Goal: Information Seeking & Learning: Learn about a topic

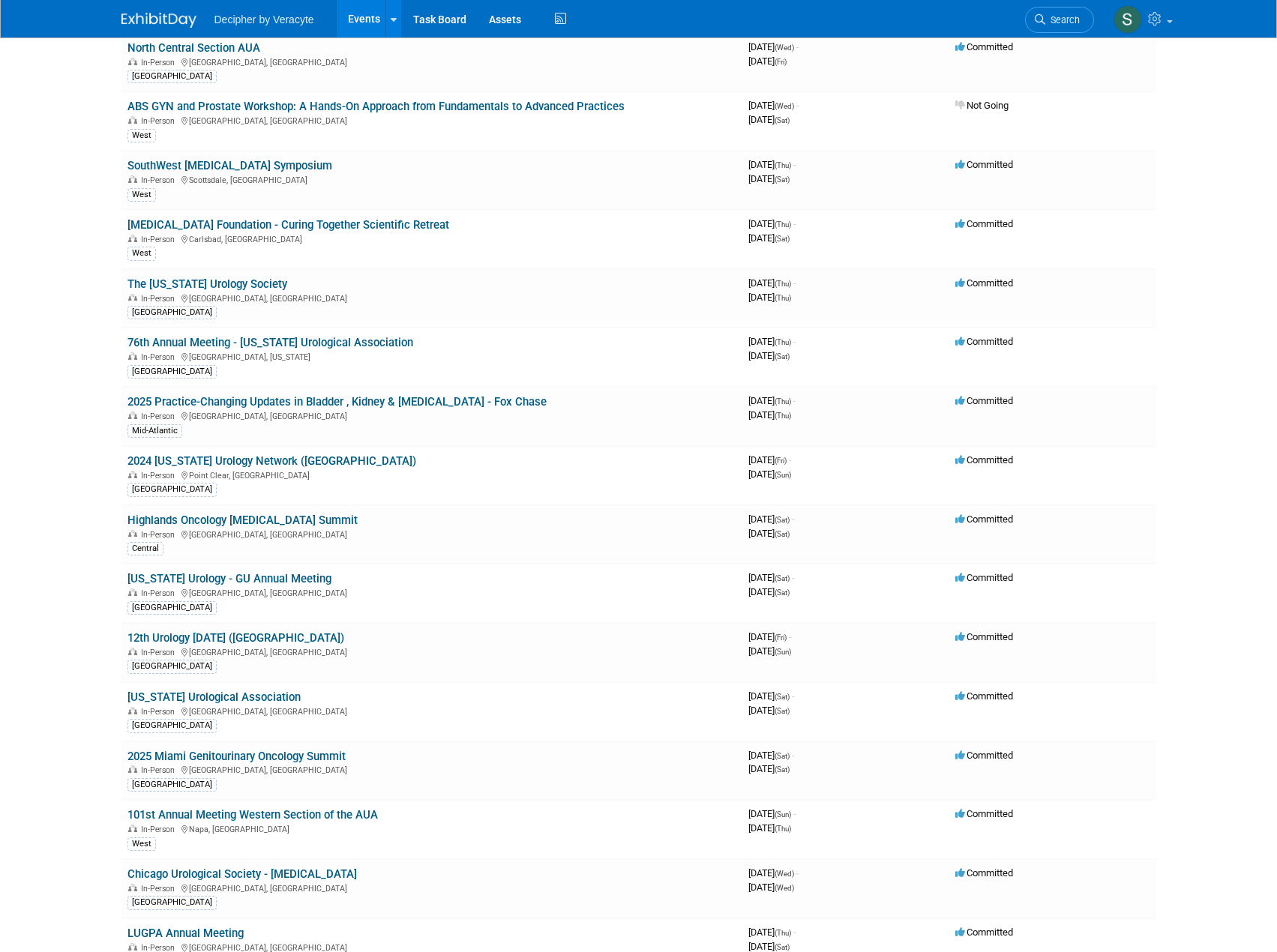
scroll to position [150, 0]
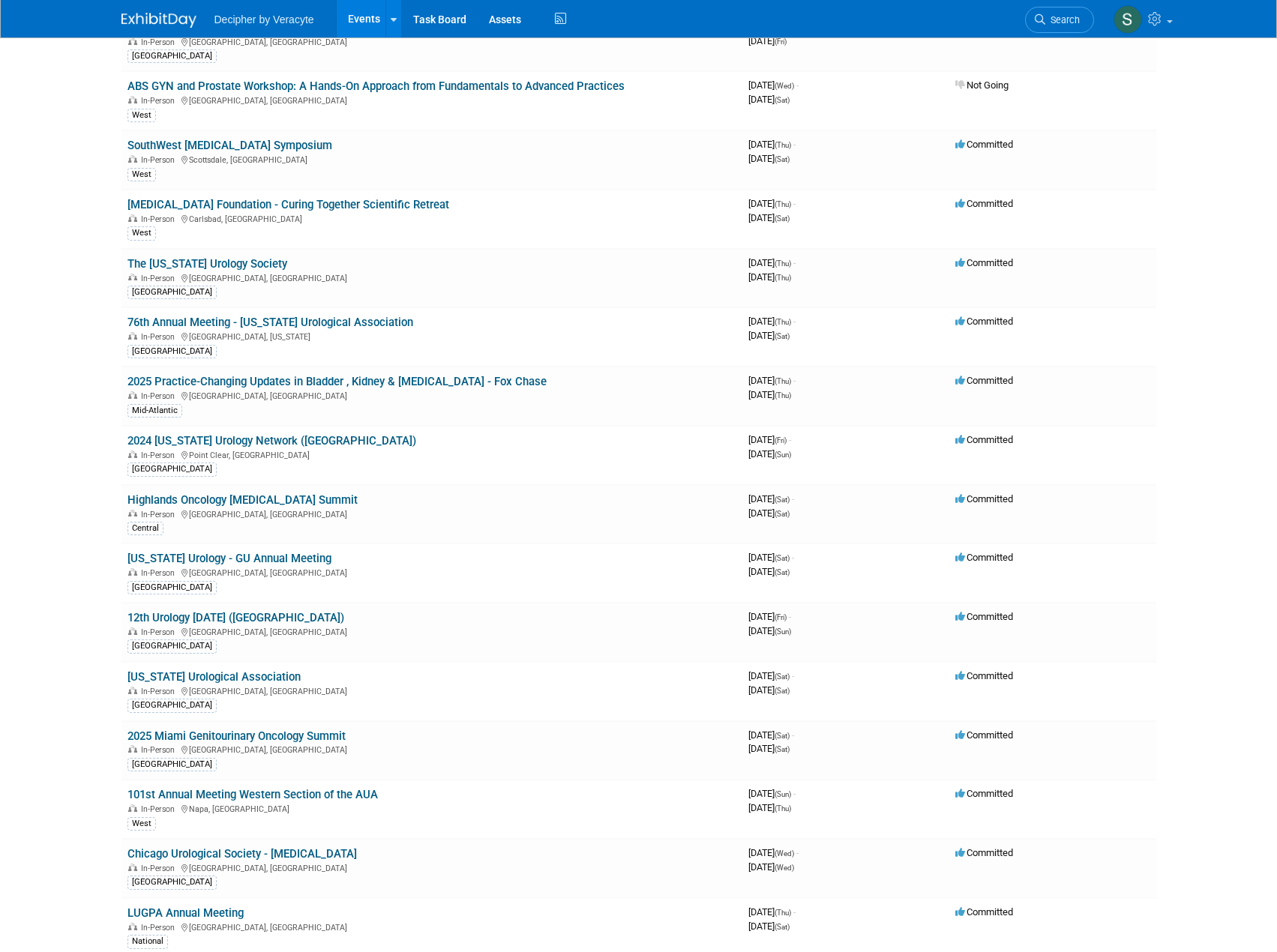
click at [192, 619] on link "12th Urology [DATE] ([GEOGRAPHIC_DATA])" at bounding box center [236, 617] width 217 height 13
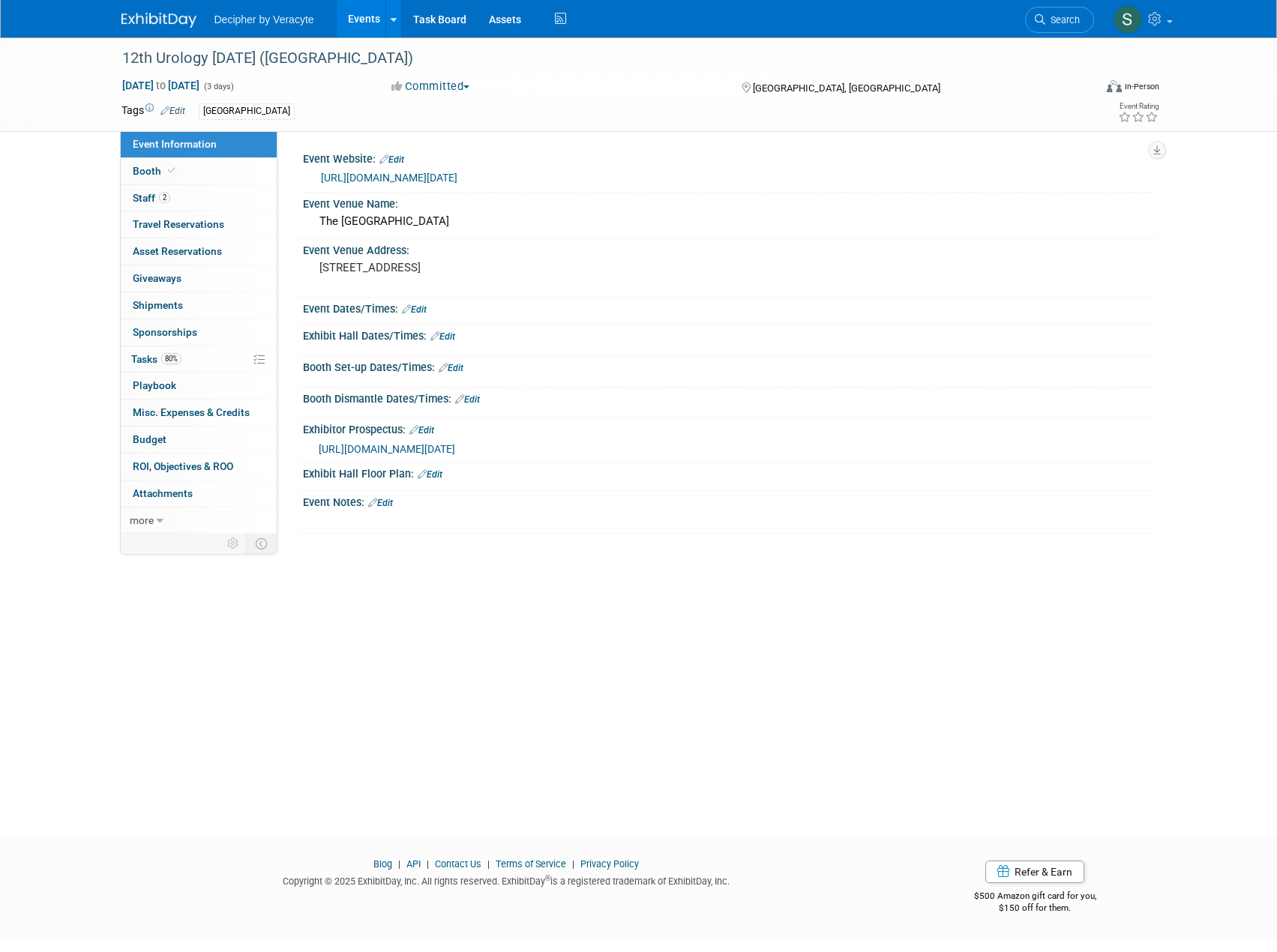
click at [158, 518] on icon at bounding box center [160, 521] width 7 height 10
click at [190, 496] on span "Attachments 0" at bounding box center [162, 493] width 60 height 12
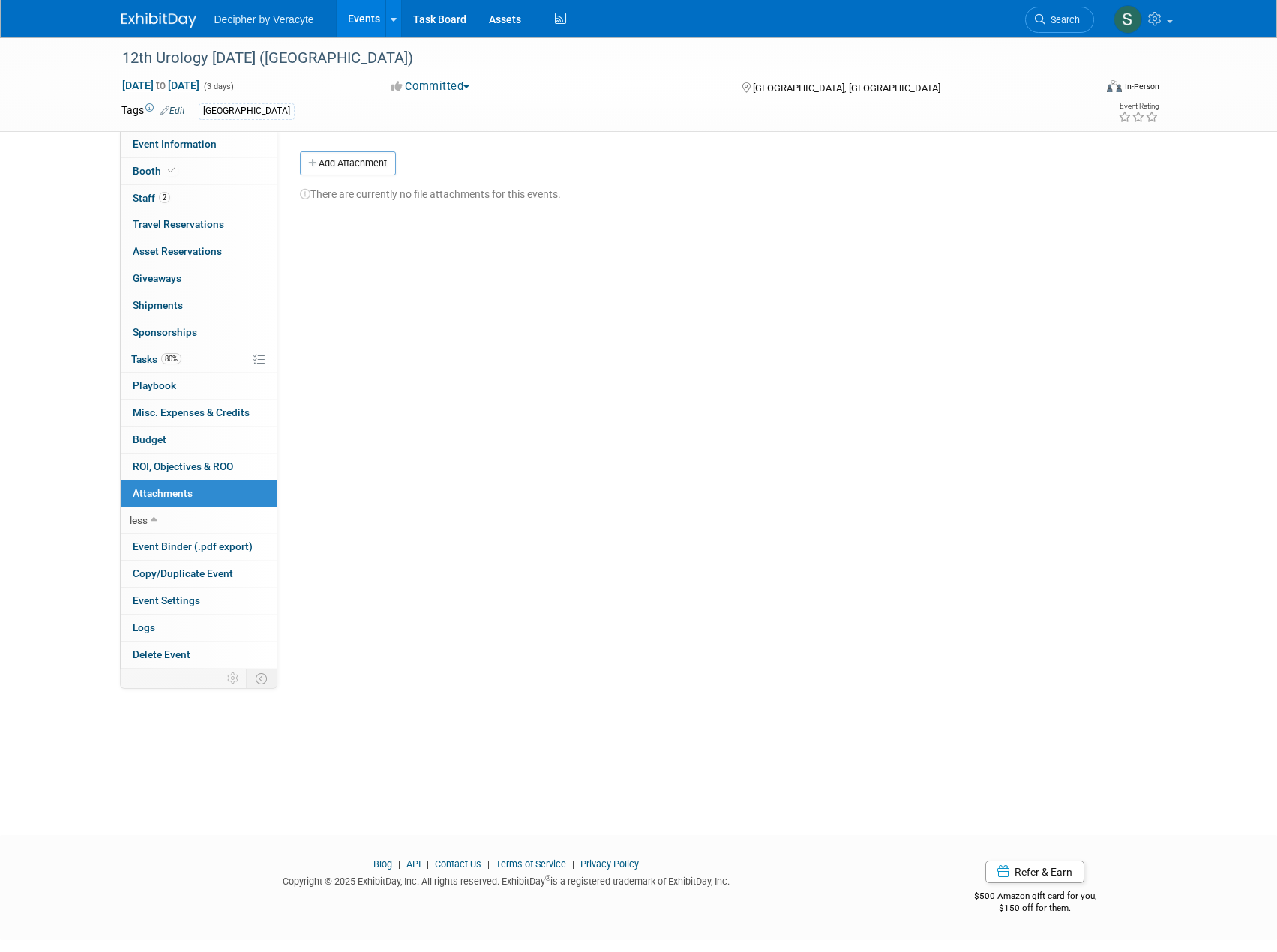
click at [143, 200] on span "Staff 2" at bounding box center [151, 198] width 38 height 12
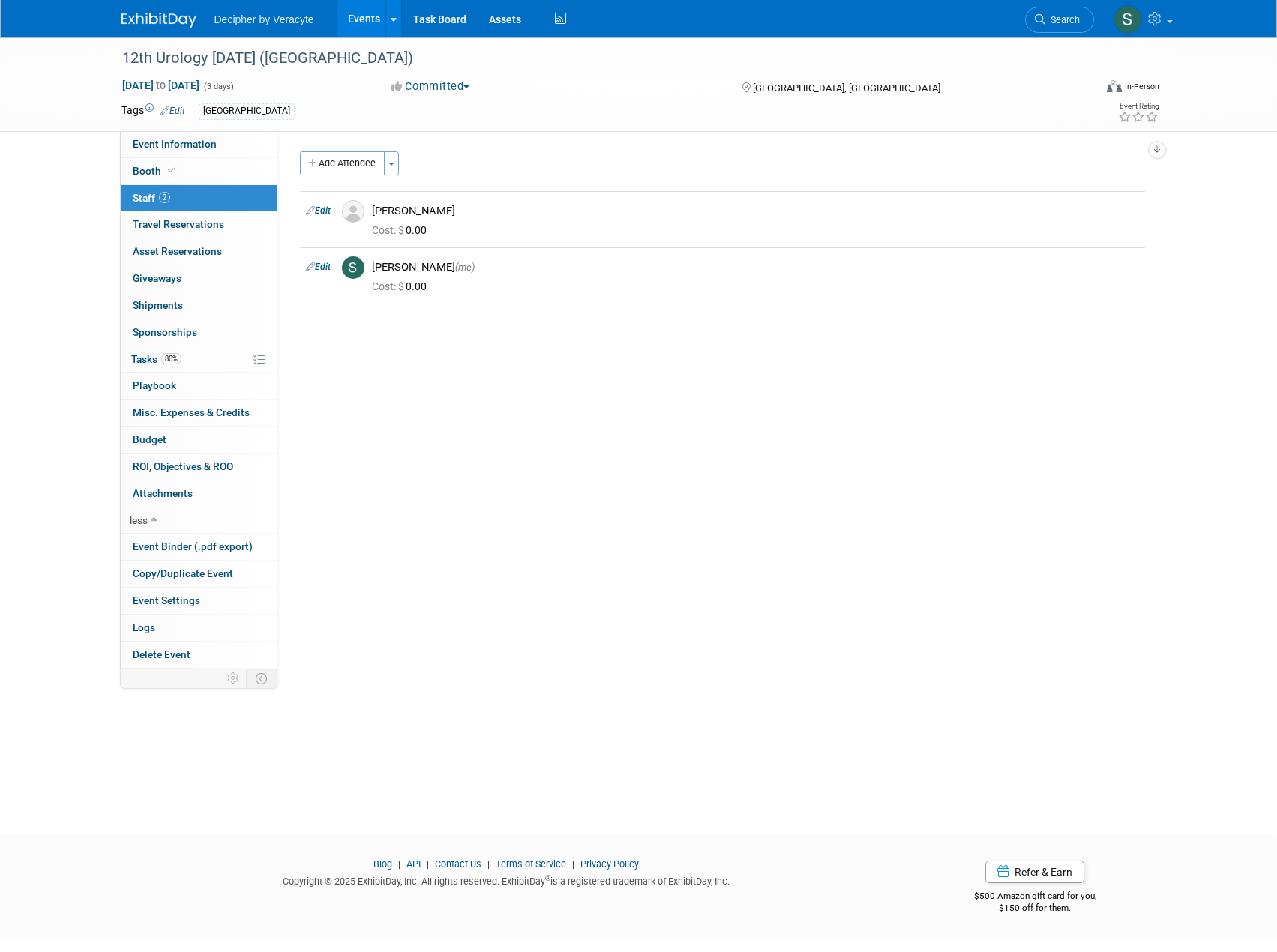
click at [187, 144] on span "Event Information" at bounding box center [175, 144] width 84 height 12
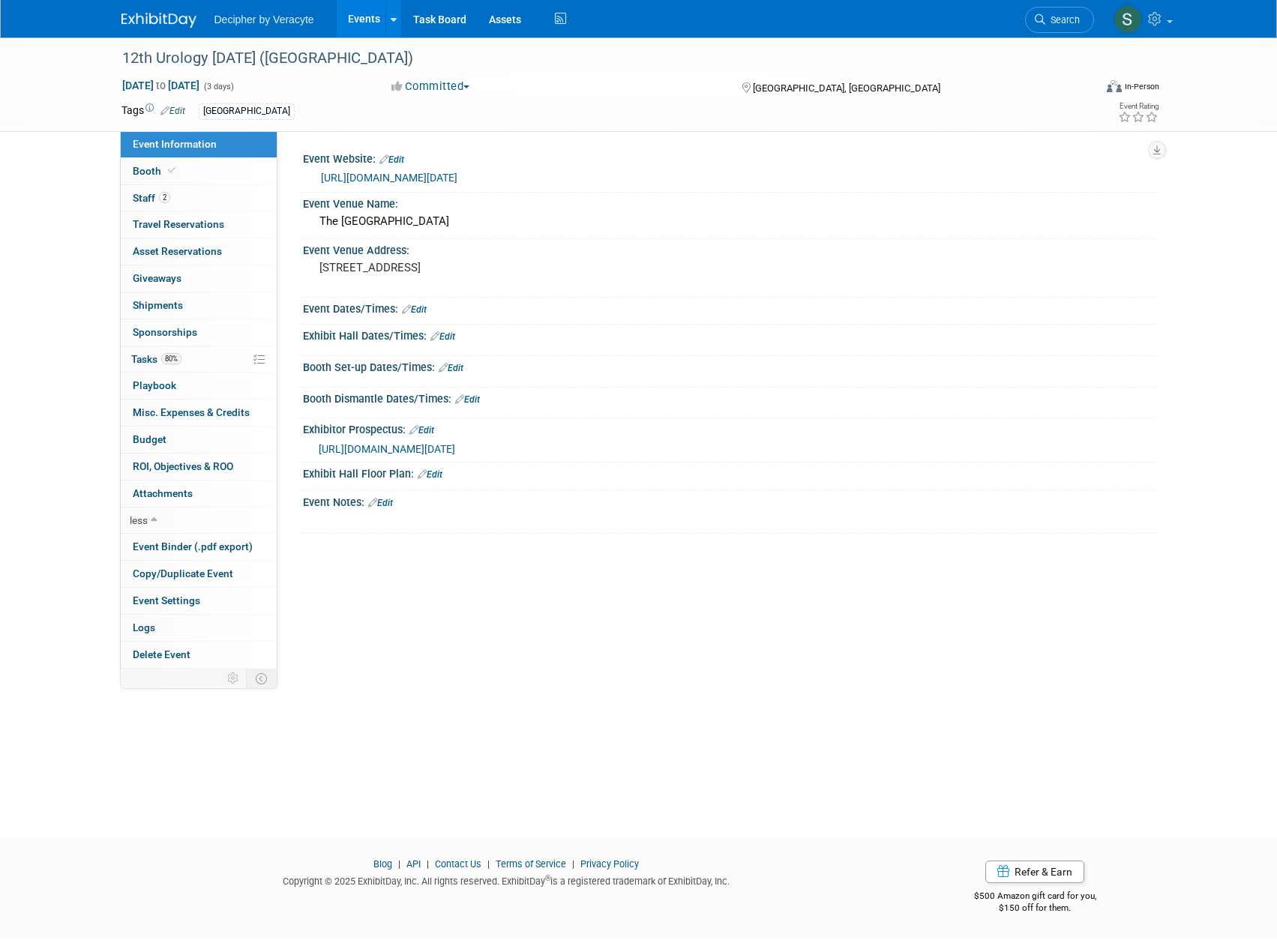
click at [458, 181] on link "https://grandroundsinurology.com/urology-today-2/" at bounding box center [388, 177] width 136 height 12
